Goal: Information Seeking & Learning: Learn about a topic

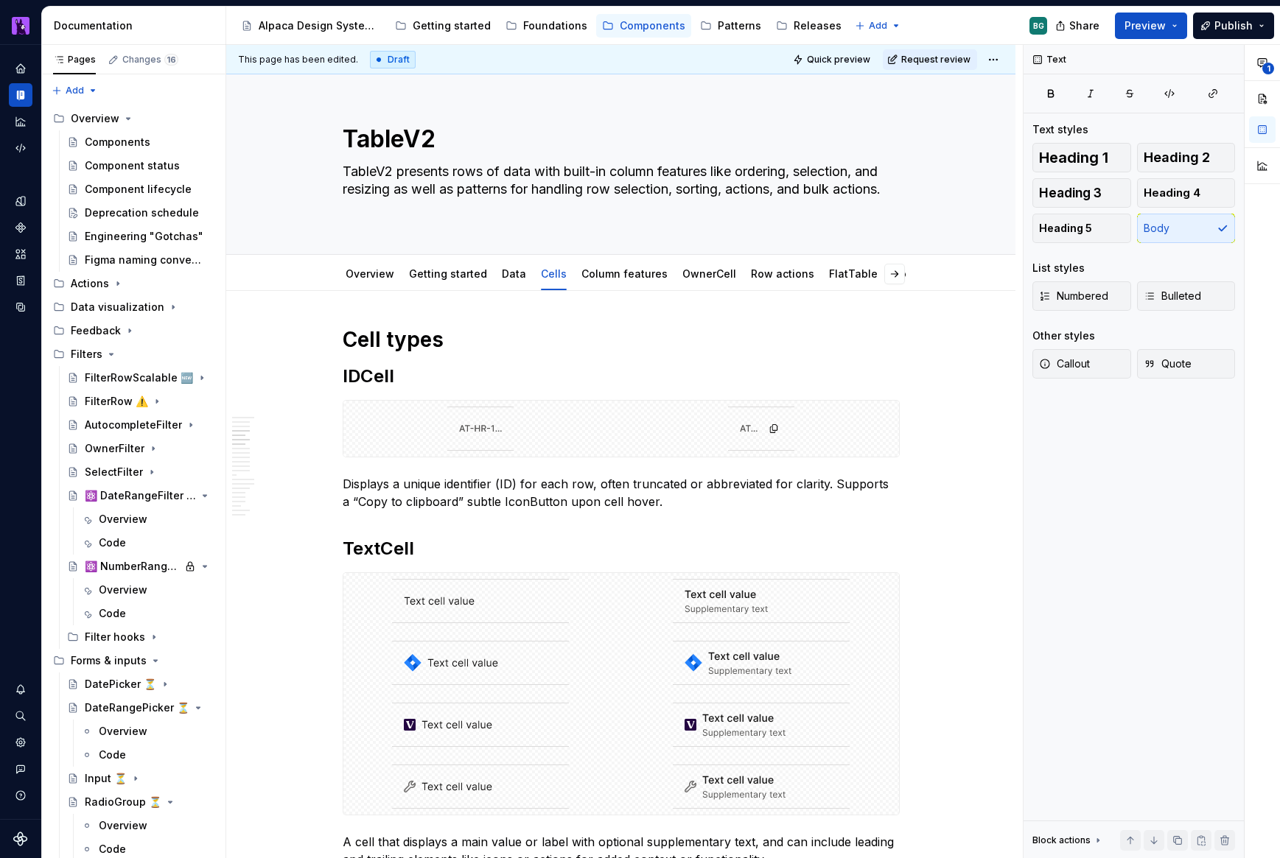
scroll to position [1099, 0]
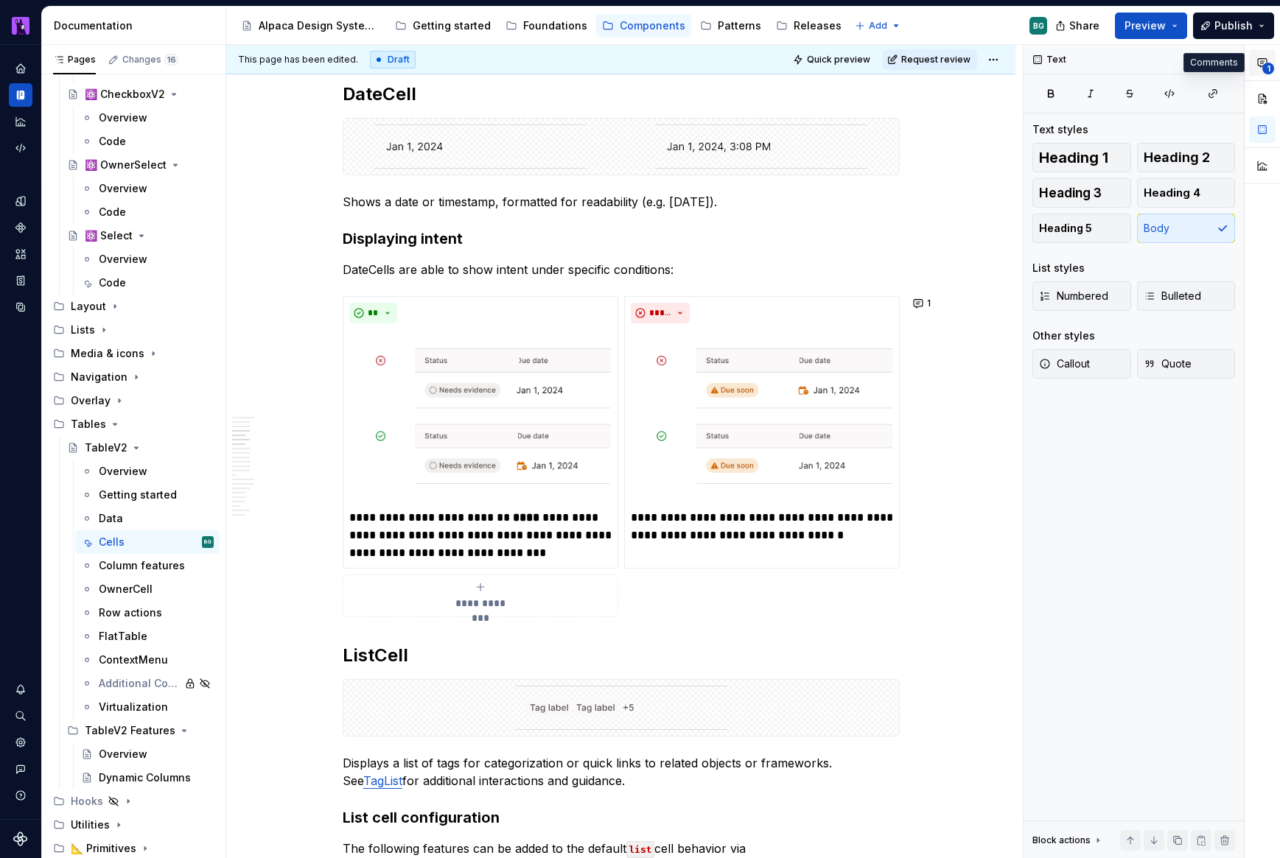
click at [1271, 75] on button "1" at bounding box center [1262, 62] width 27 height 27
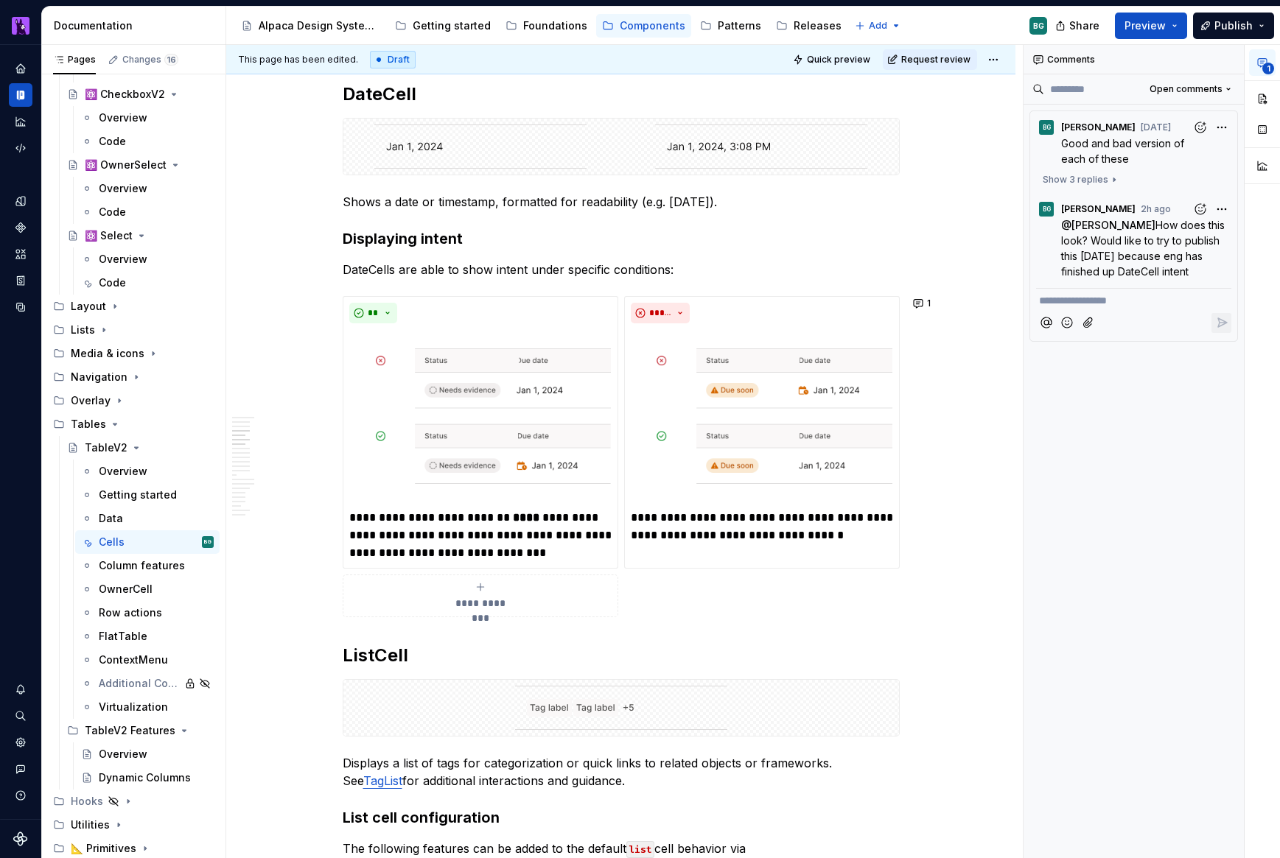
click at [1270, 74] on button "1" at bounding box center [1262, 62] width 27 height 27
click at [923, 309] on button "1" at bounding box center [923, 303] width 29 height 21
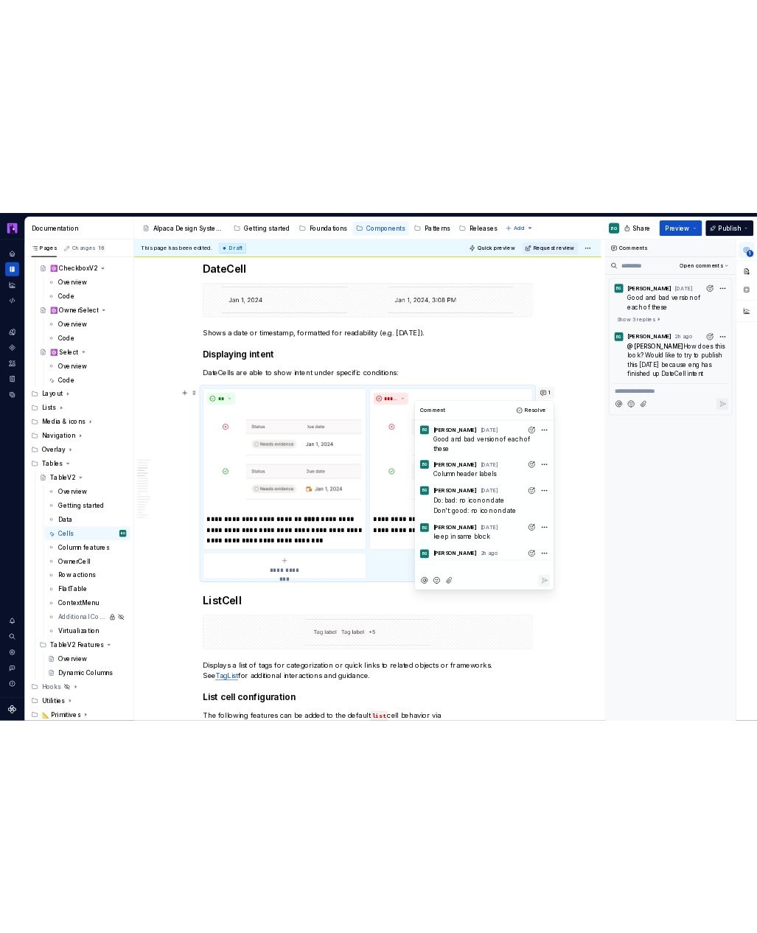
scroll to position [67, 0]
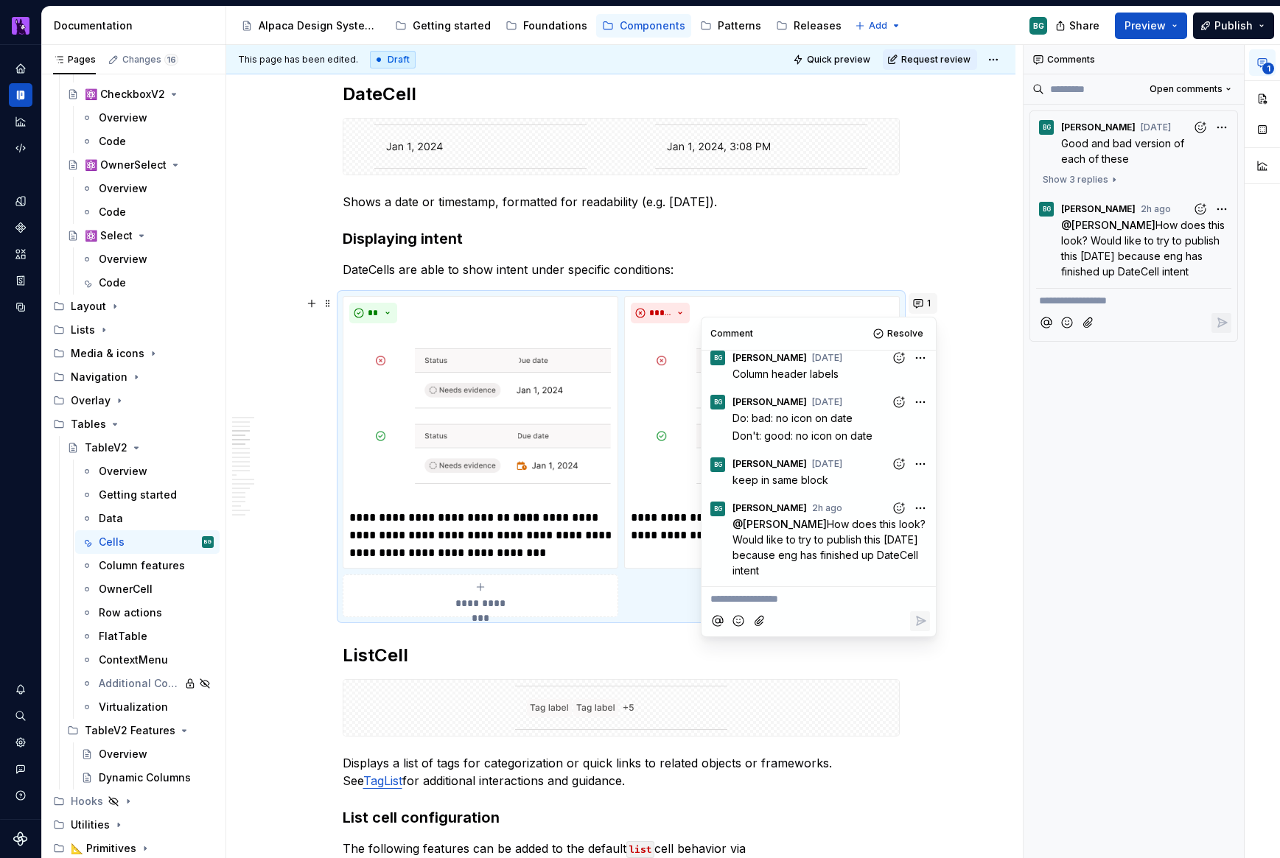
click at [923, 309] on button "1" at bounding box center [923, 303] width 29 height 21
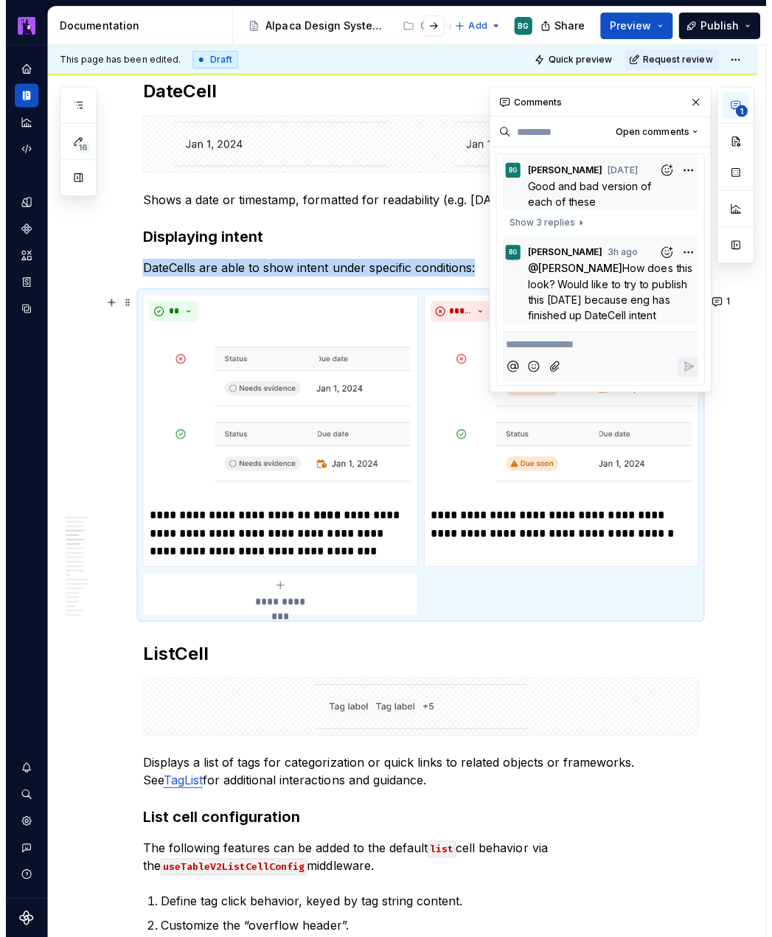
scroll to position [1099, 0]
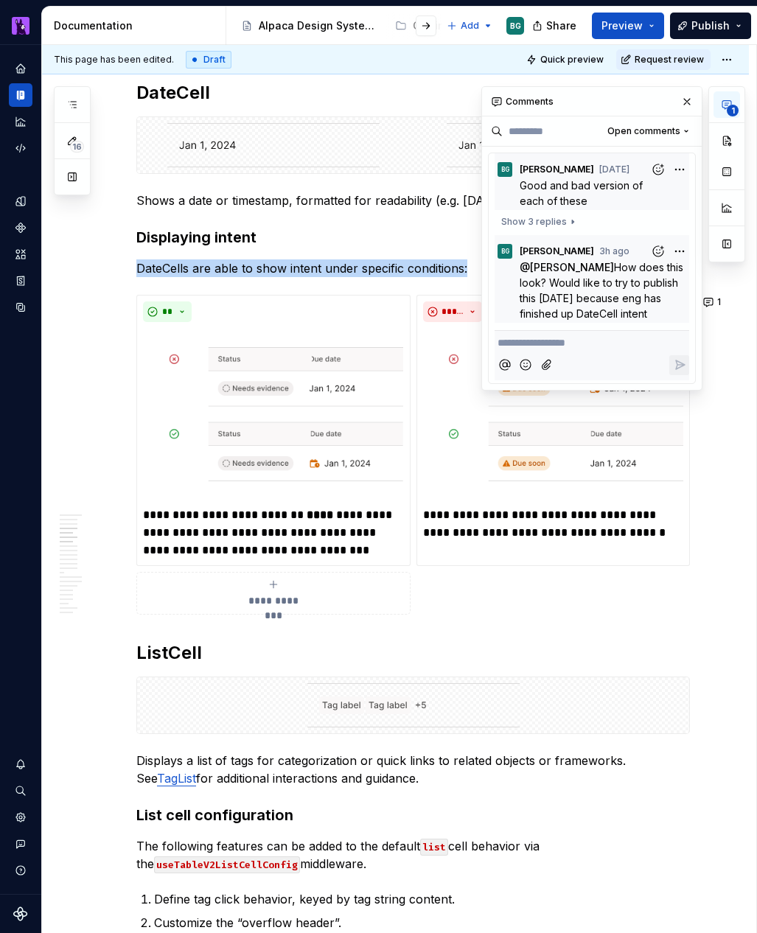
click at [689, 102] on button "button" at bounding box center [686, 101] width 21 height 21
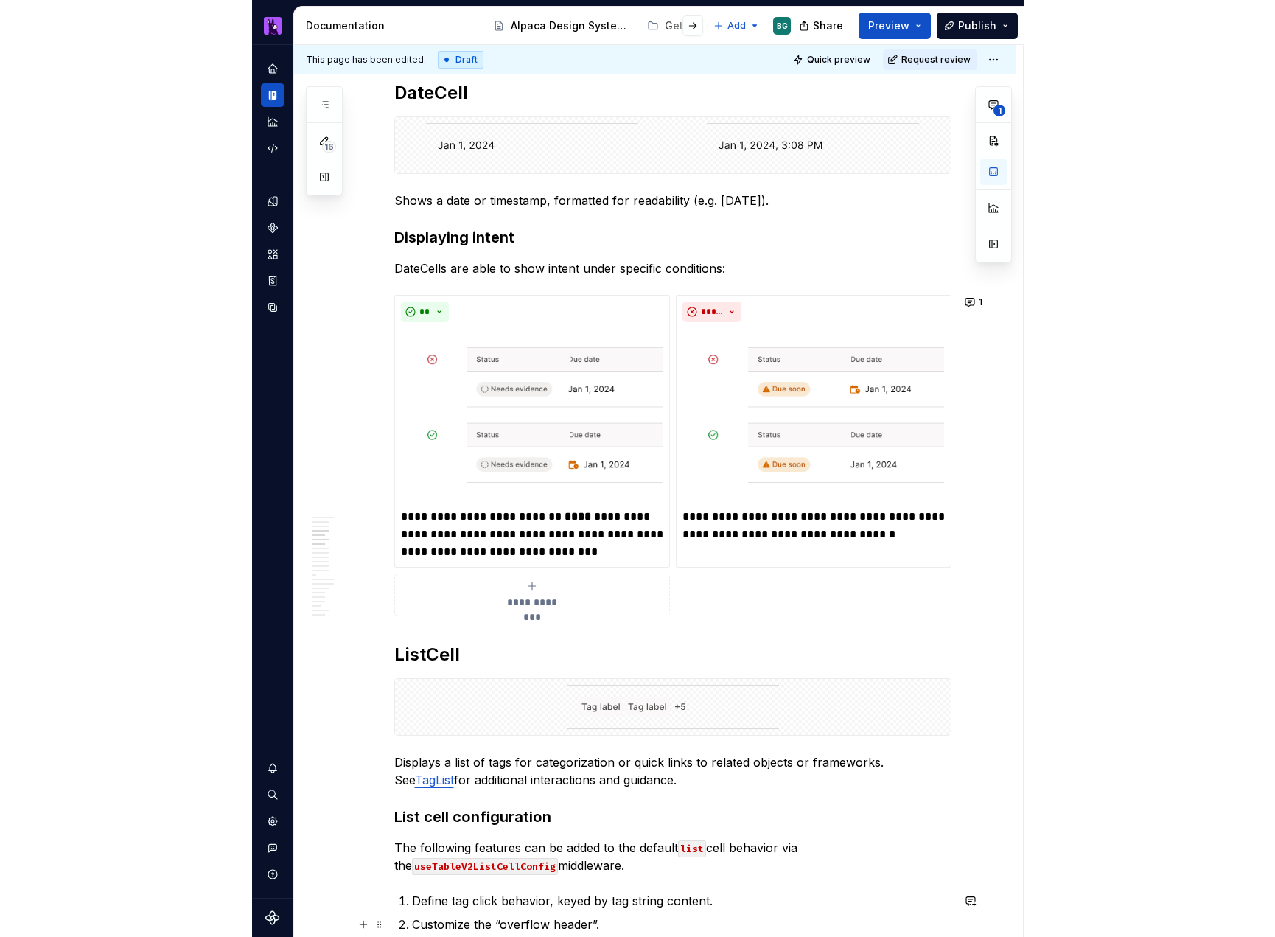
scroll to position [1099, 0]
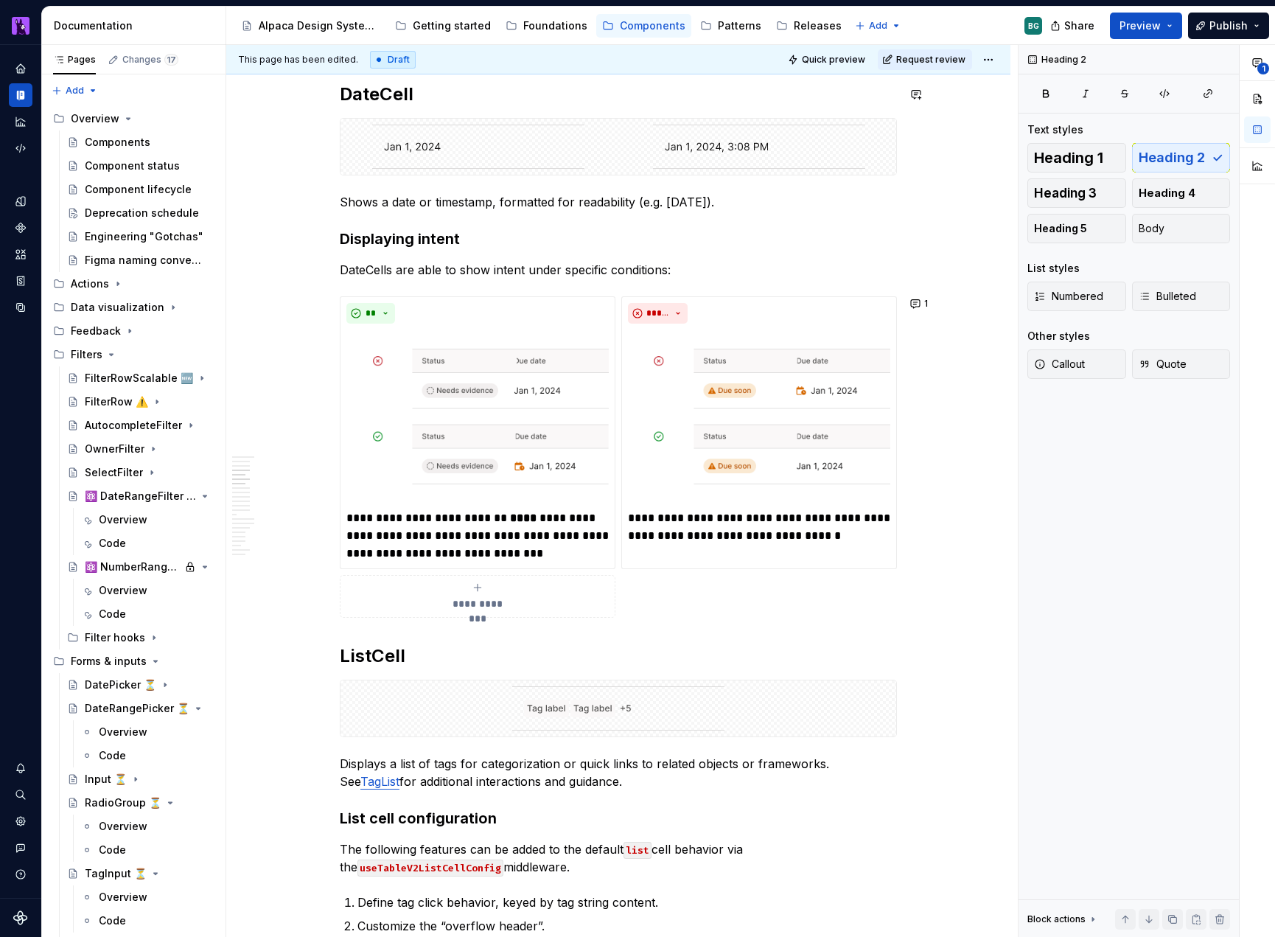
type textarea "*"
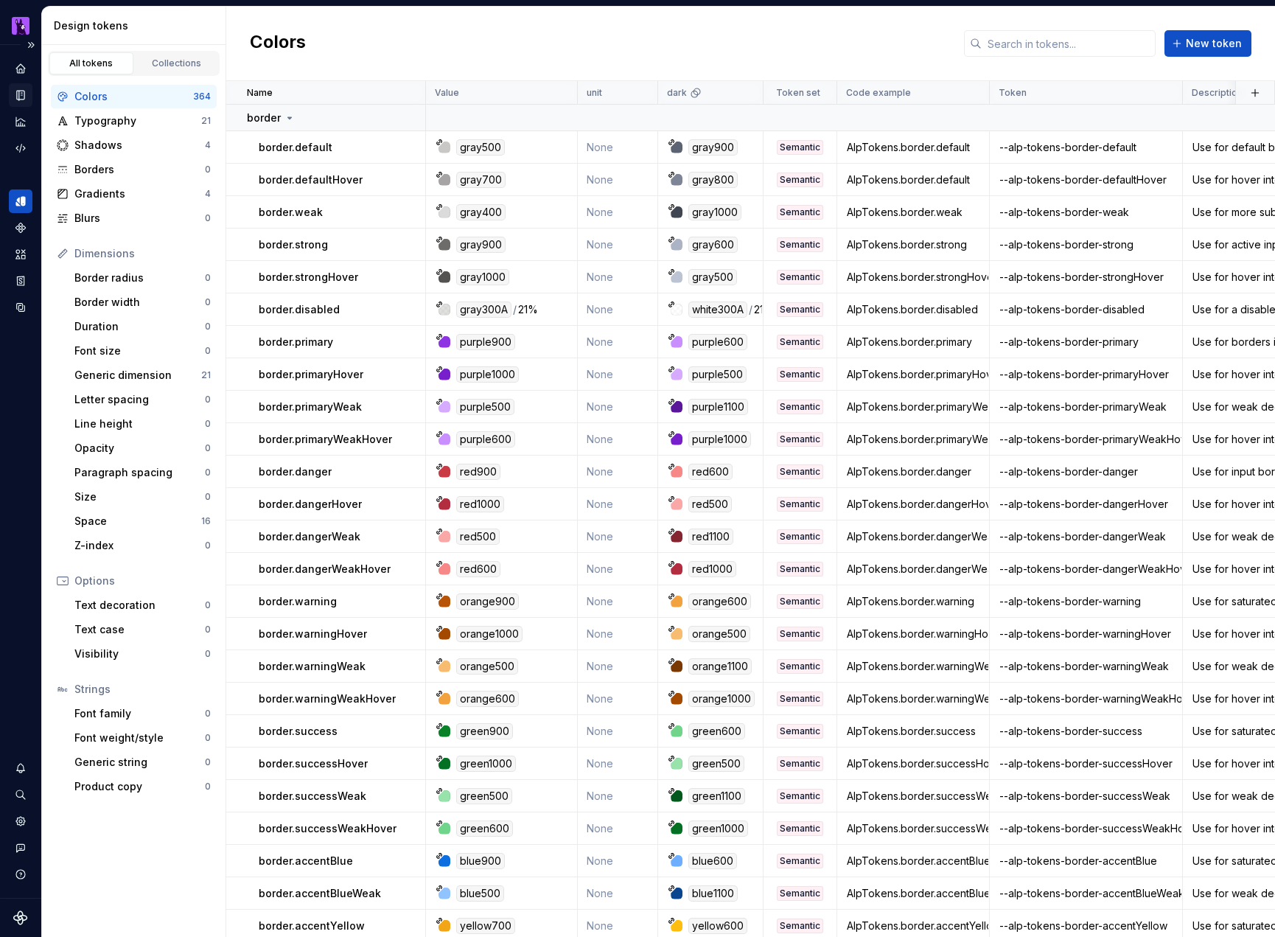
click at [23, 90] on icon "Documentation" at bounding box center [20, 94] width 13 height 13
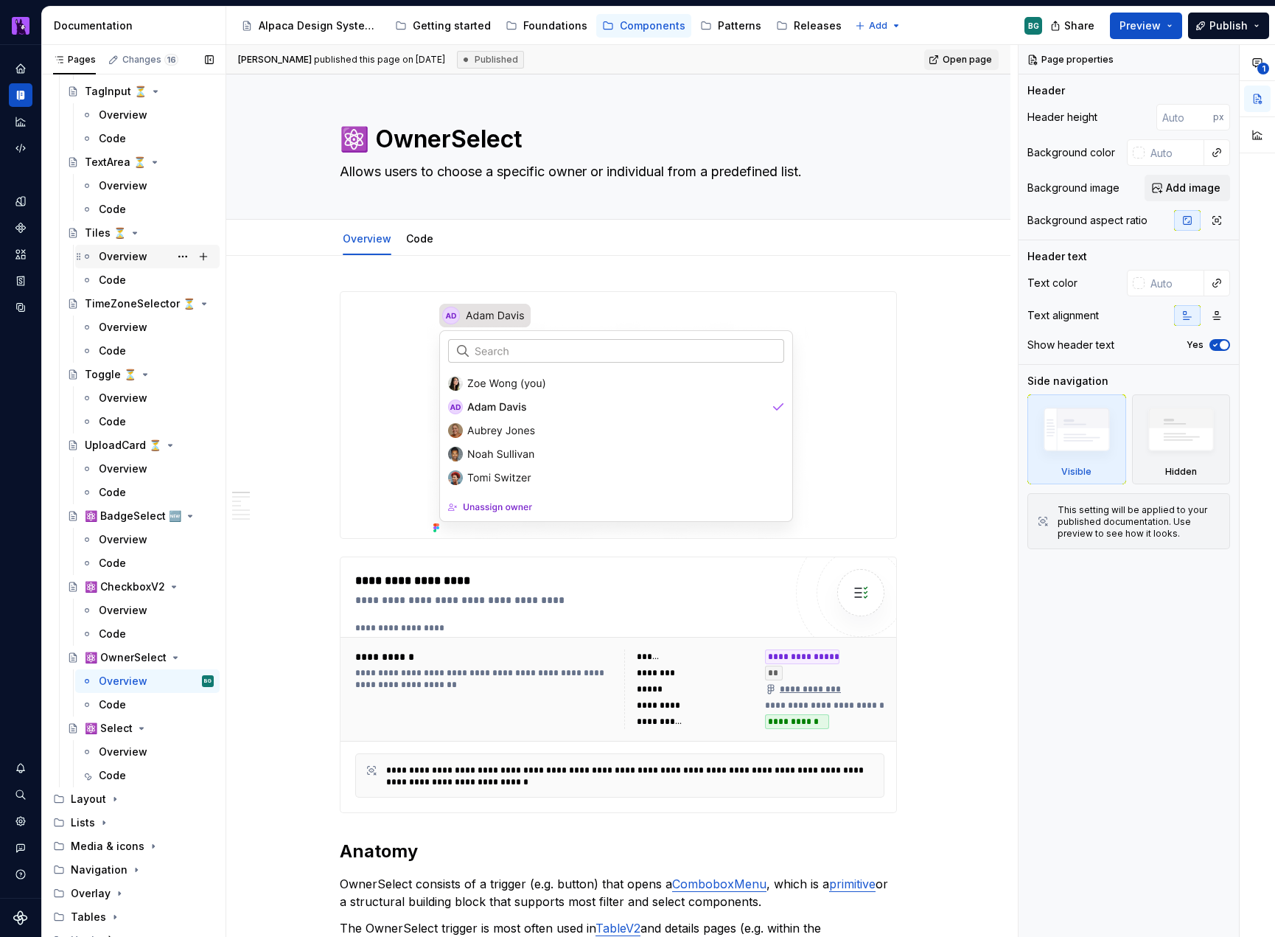
scroll to position [792, 0]
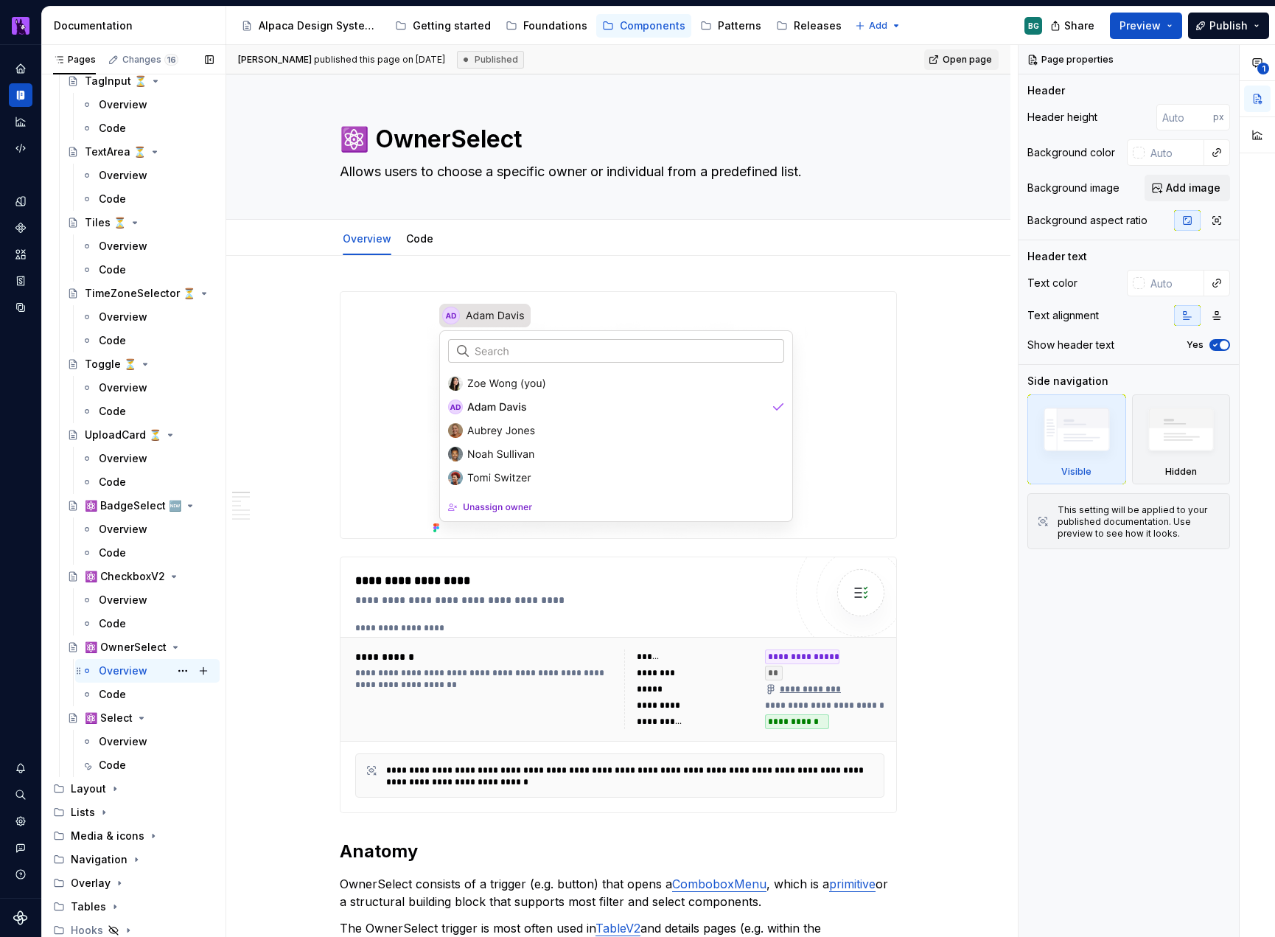
click at [143, 667] on div "Overview" at bounding box center [123, 670] width 49 height 15
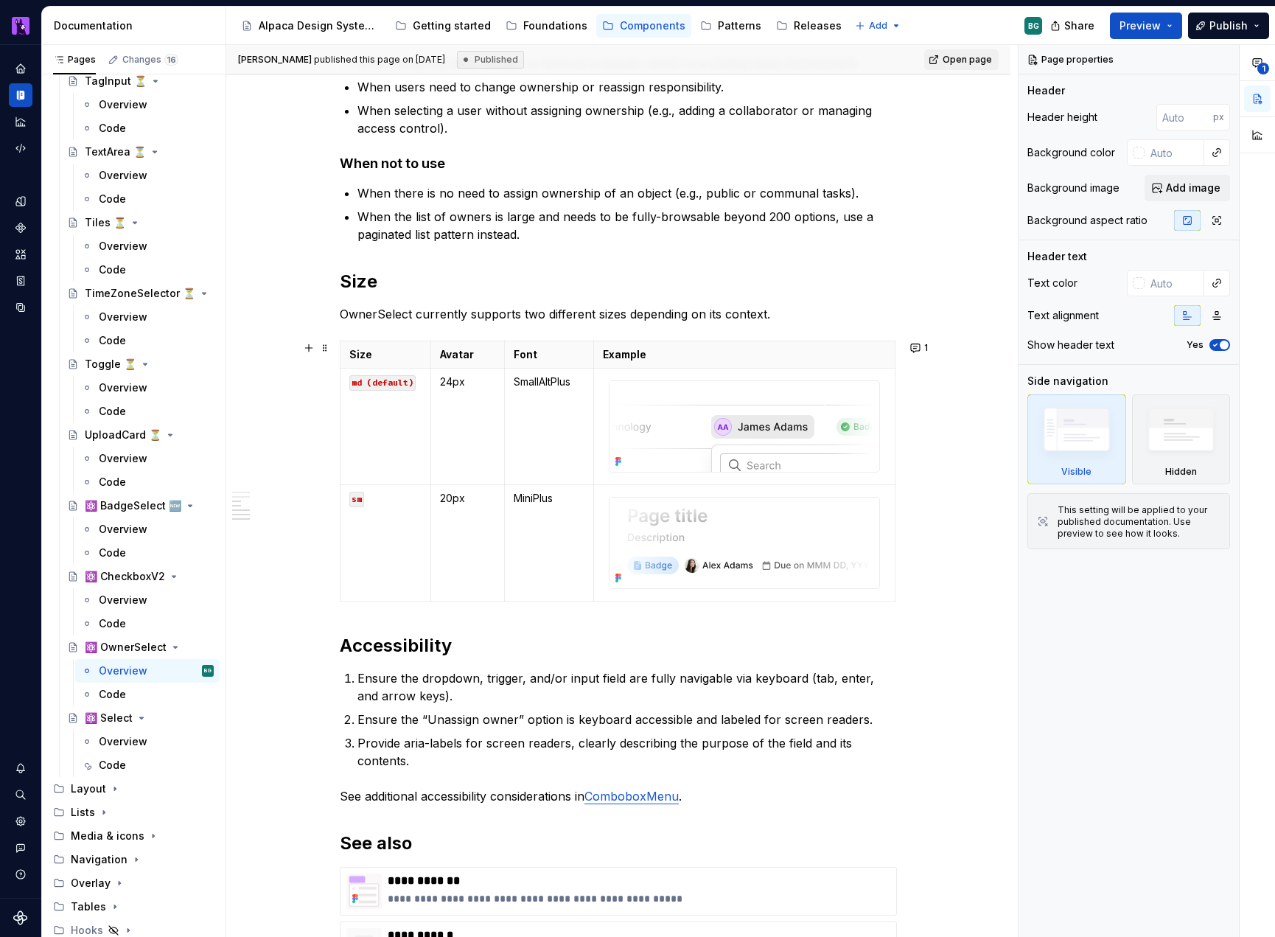
scroll to position [1933, 0]
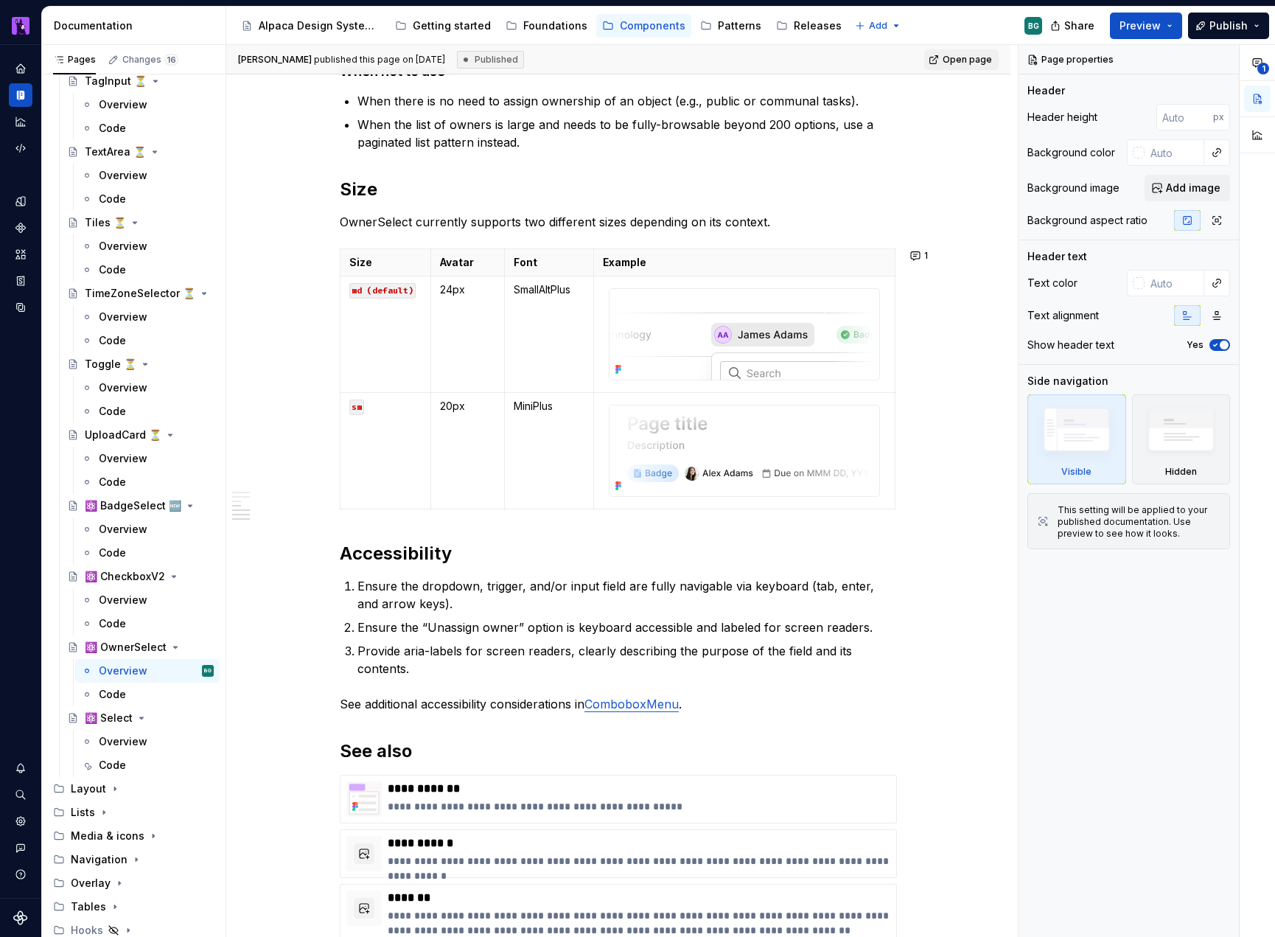
type textarea "*"
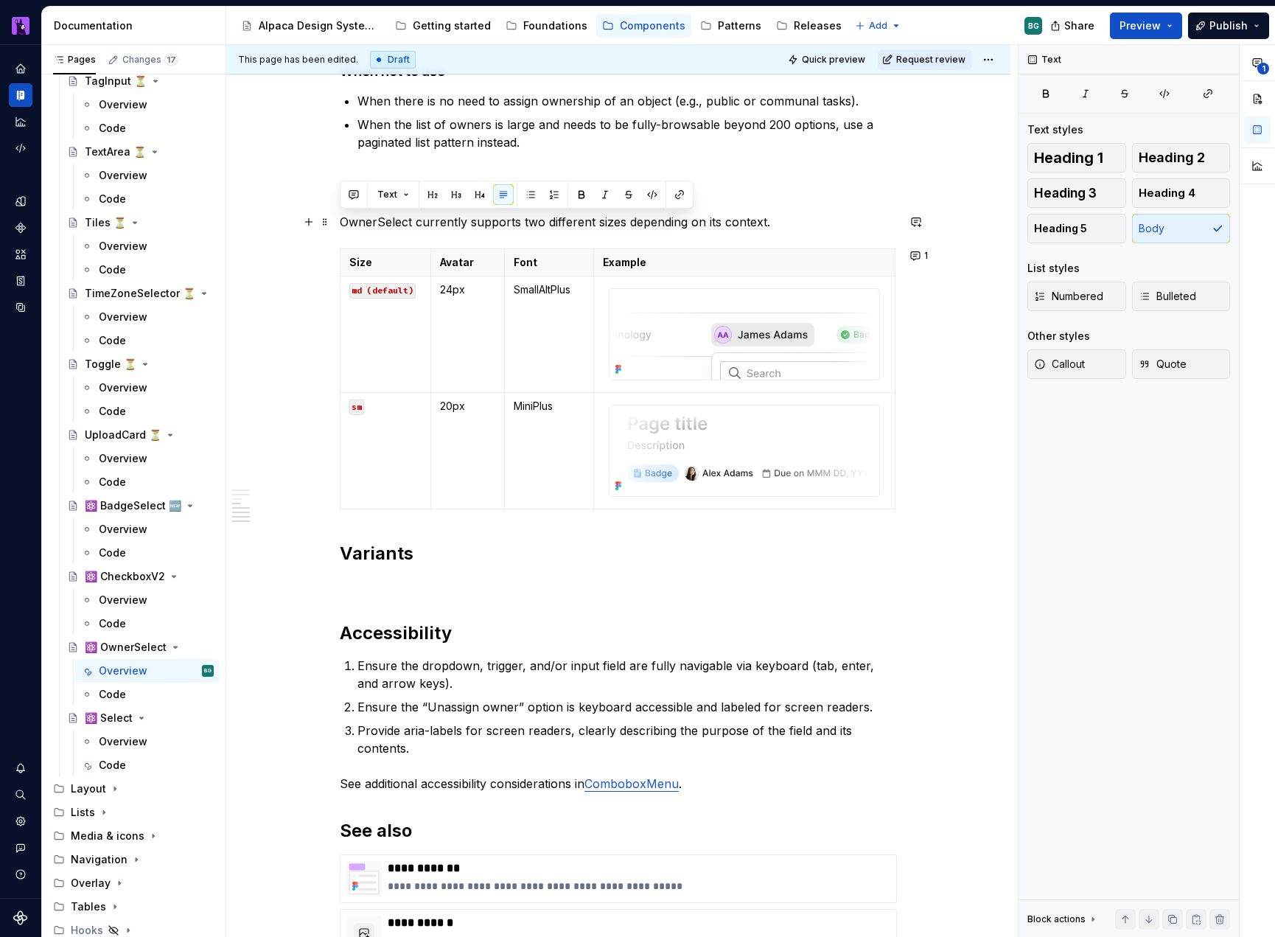
drag, startPoint x: 713, startPoint y: 221, endPoint x: 343, endPoint y: 220, distance: 369.9
click at [343, 220] on p "OwnerSelect currently supports two different sizes depending on its context." at bounding box center [618, 222] width 557 height 18
copy p "OwnerSelect currently supports two different sizes depending on its context."
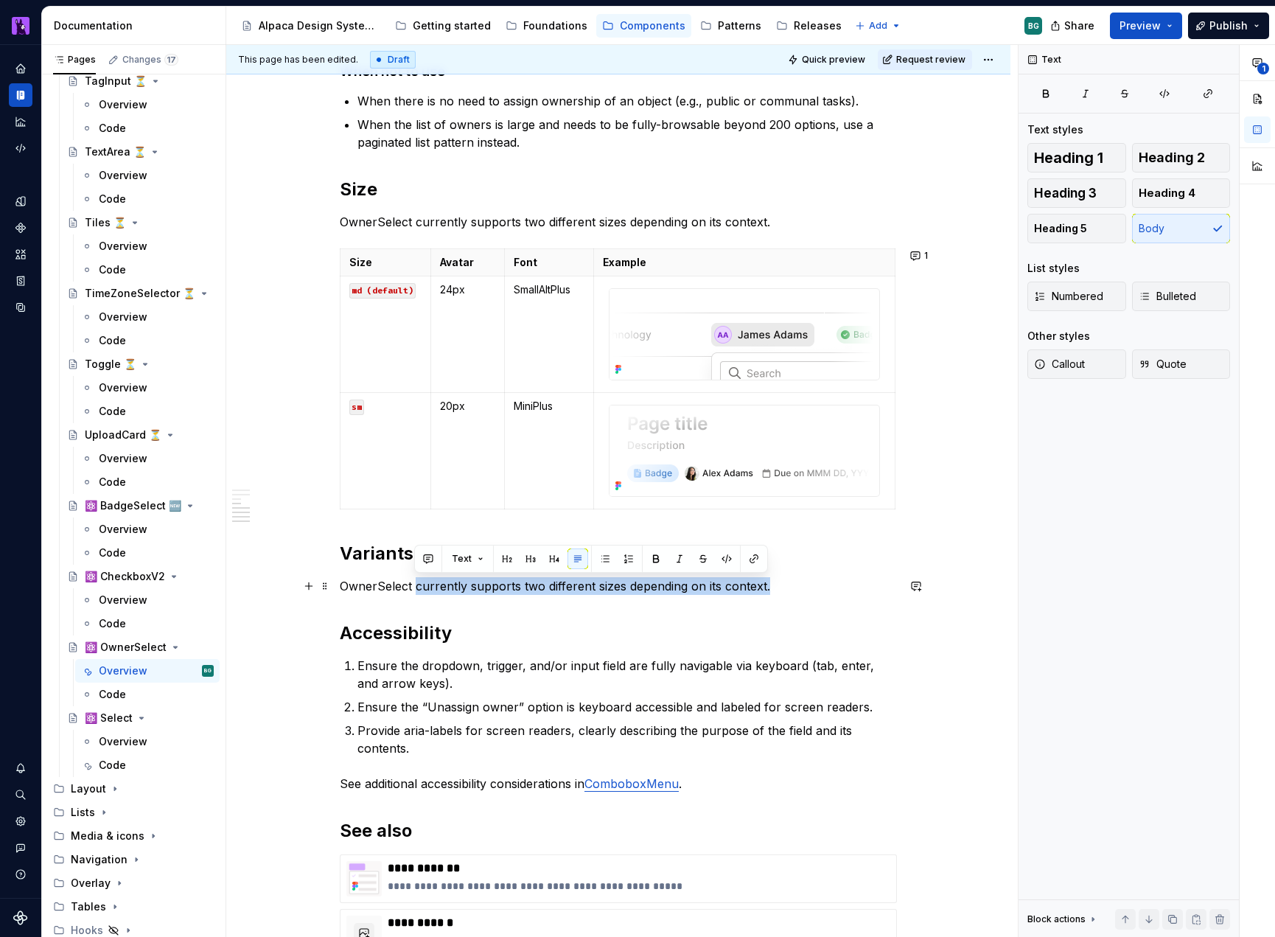
drag, startPoint x: 416, startPoint y: 587, endPoint x: 766, endPoint y: 581, distance: 350.8
click at [766, 581] on p "OwnerSelect currently supports two different sizes depending on its context." at bounding box center [618, 586] width 557 height 18
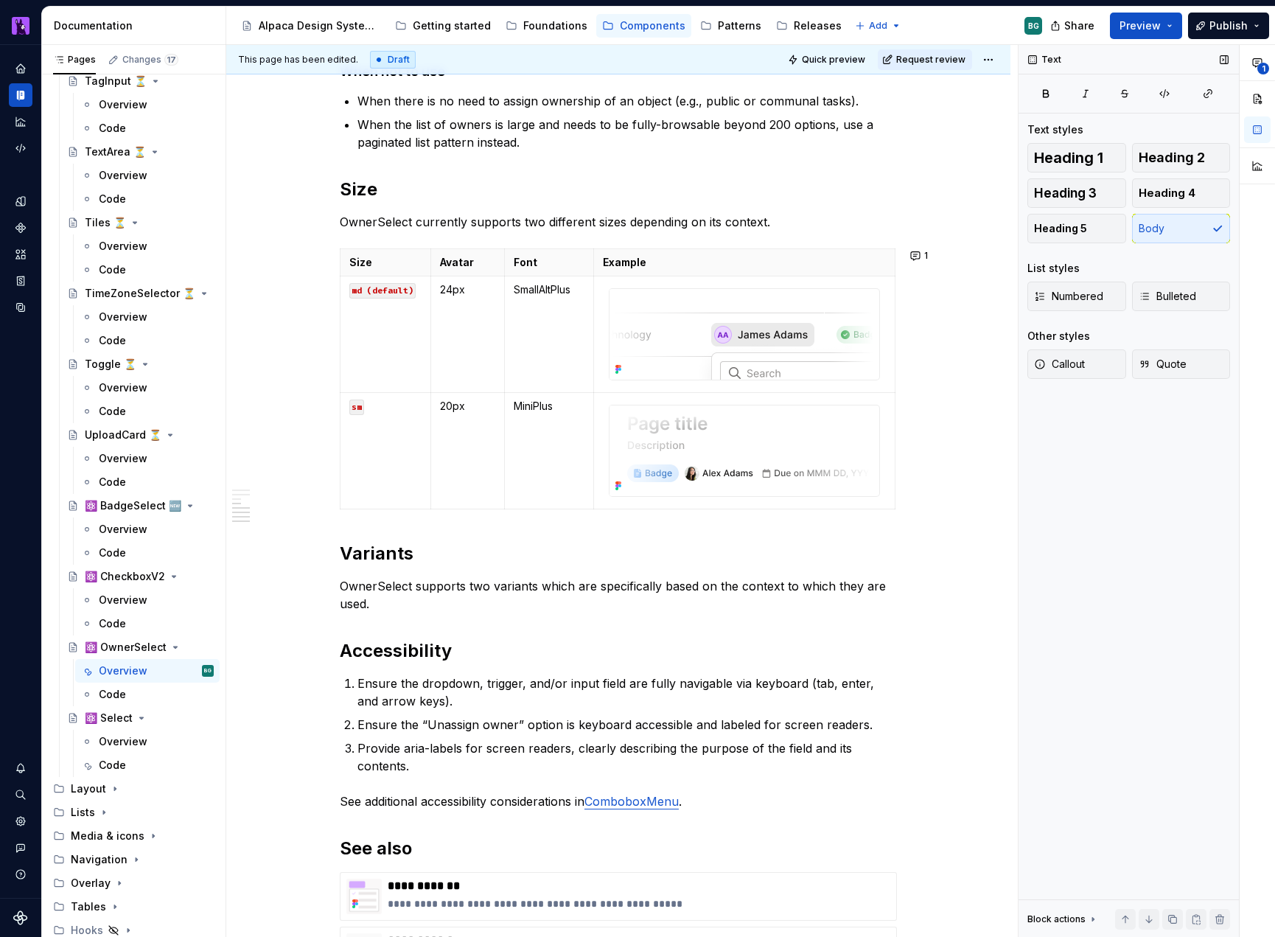
type textarea "*"
